Goal: Task Accomplishment & Management: Use online tool/utility

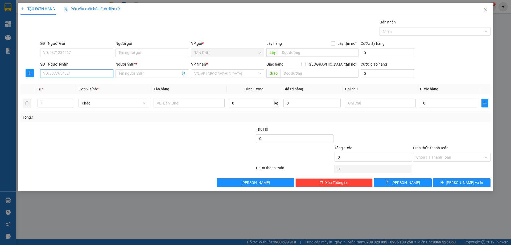
click at [69, 73] on input "SĐT Người Nhận" at bounding box center [76, 73] width 73 height 9
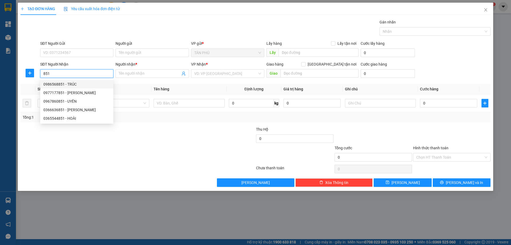
click at [80, 82] on div "0986568851 - TRÚC" at bounding box center [76, 84] width 67 height 6
type input "0986568851"
type input "TRÚC"
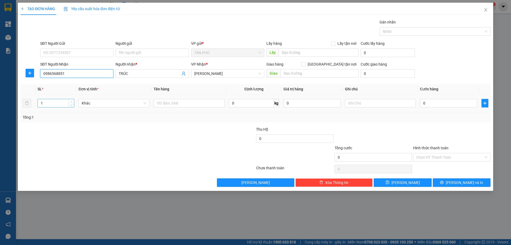
type input "0986568851"
click at [72, 102] on icon "up" at bounding box center [72, 102] width 2 height 2
type input "3"
click at [72, 102] on icon "up" at bounding box center [72, 102] width 2 height 2
click at [204, 104] on input "text" at bounding box center [189, 103] width 71 height 9
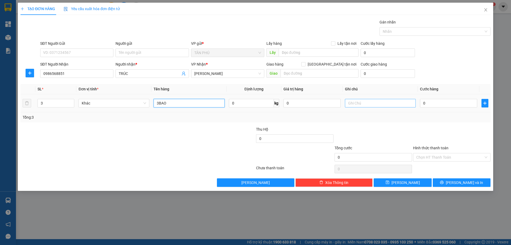
type input "3BAO"
click at [384, 105] on input "text" at bounding box center [380, 103] width 71 height 9
type input "C"
click at [451, 158] on input "Hình thức thanh toán" at bounding box center [450, 157] width 67 height 8
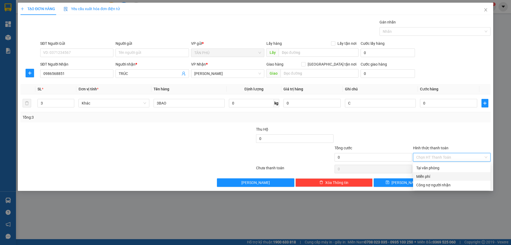
click at [443, 176] on div "Miễn phí" at bounding box center [452, 176] width 71 height 6
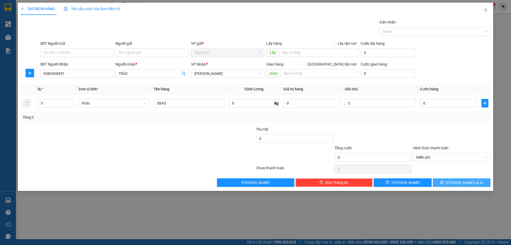
click at [445, 181] on button "[PERSON_NAME] và In" at bounding box center [462, 182] width 58 height 9
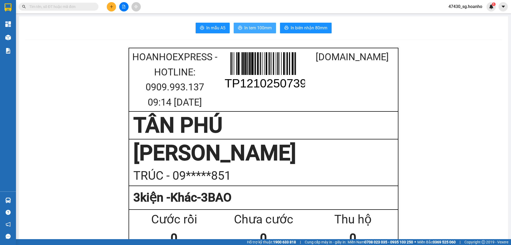
click at [272, 31] on button "In tem 100mm" at bounding box center [255, 28] width 42 height 11
